Goal: Navigation & Orientation: Find specific page/section

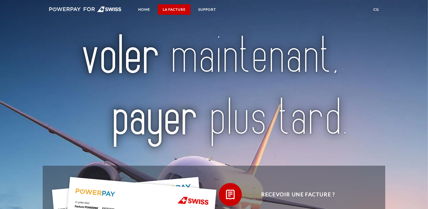
click at [176, 9] on link "LA FACTURE" at bounding box center [174, 9] width 33 height 10
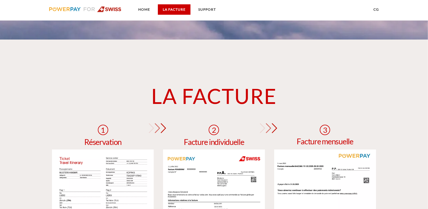
scroll to position [437, 0]
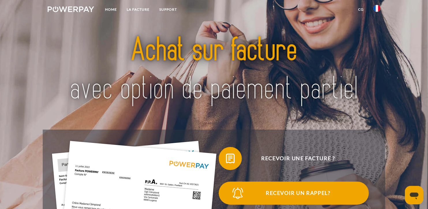
click at [317, 195] on span "Recevoir un rappel?" at bounding box center [297, 193] width 141 height 23
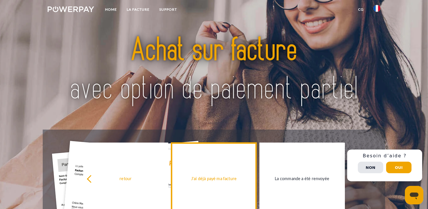
click at [208, 179] on div "J'ai déjà payé ma facture" at bounding box center [214, 179] width 78 height 8
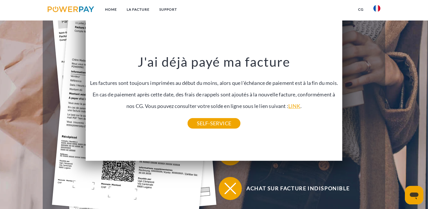
scroll to position [140, 0]
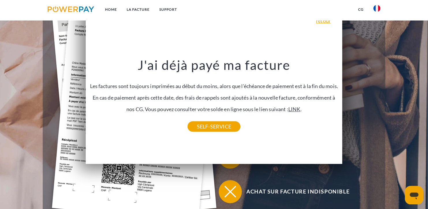
click at [298, 109] on link "LINK" at bounding box center [294, 109] width 12 height 6
